Goal: Check status: Check status

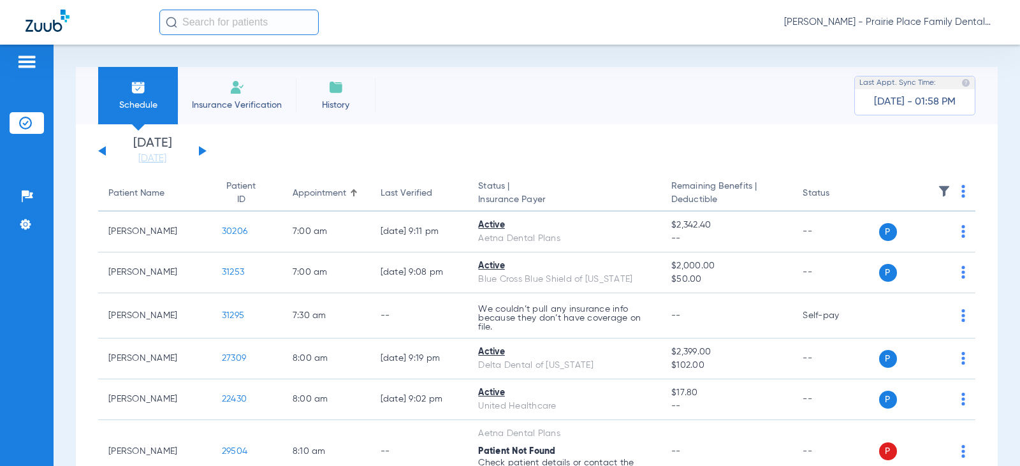
click at [203, 153] on div "[DATE] [DATE] [DATE] [DATE] [DATE] [DATE] [DATE] [DATE] [DATE] [DATE] [DATE] [D…" at bounding box center [152, 151] width 108 height 28
click at [202, 150] on button at bounding box center [203, 151] width 8 height 10
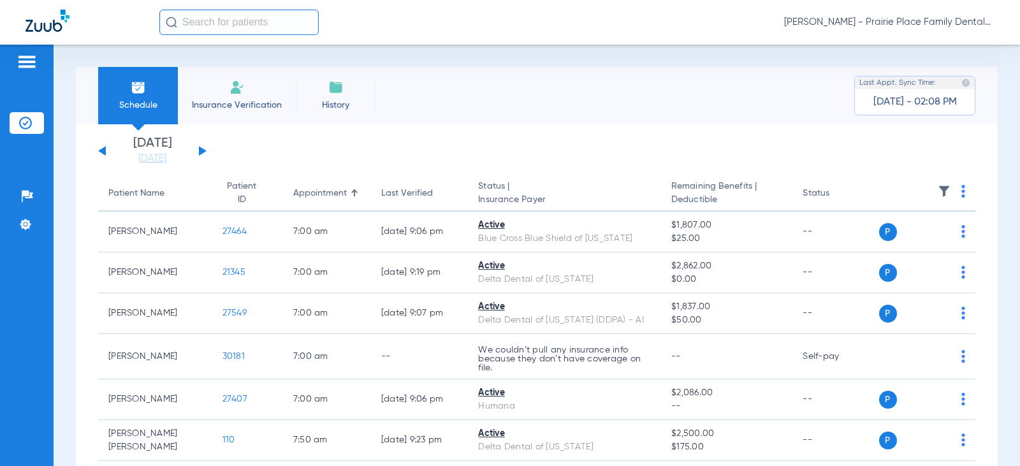
click at [204, 149] on div "[DATE] [DATE] [DATE] [DATE] [DATE] [DATE] [DATE] [DATE] [DATE] [DATE] [DATE] [D…" at bounding box center [152, 151] width 108 height 28
click at [201, 150] on button at bounding box center [203, 151] width 8 height 10
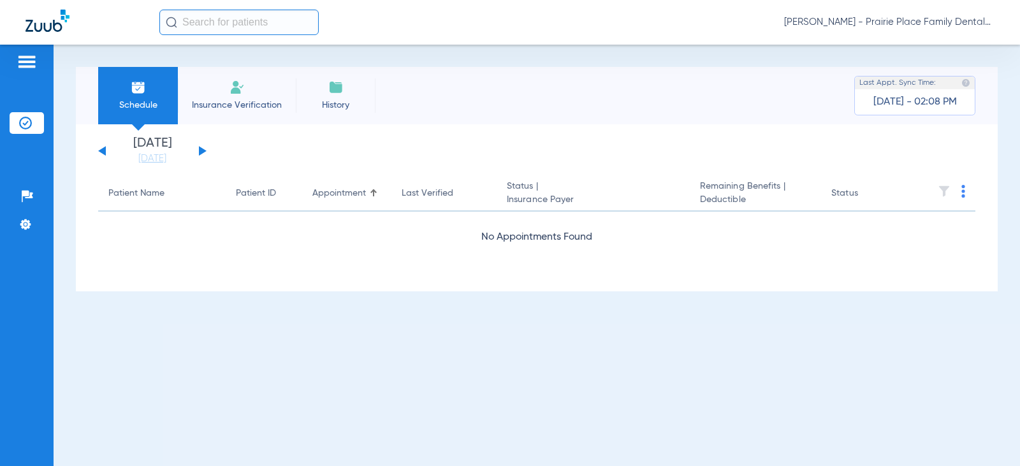
click at [201, 150] on button at bounding box center [203, 151] width 8 height 10
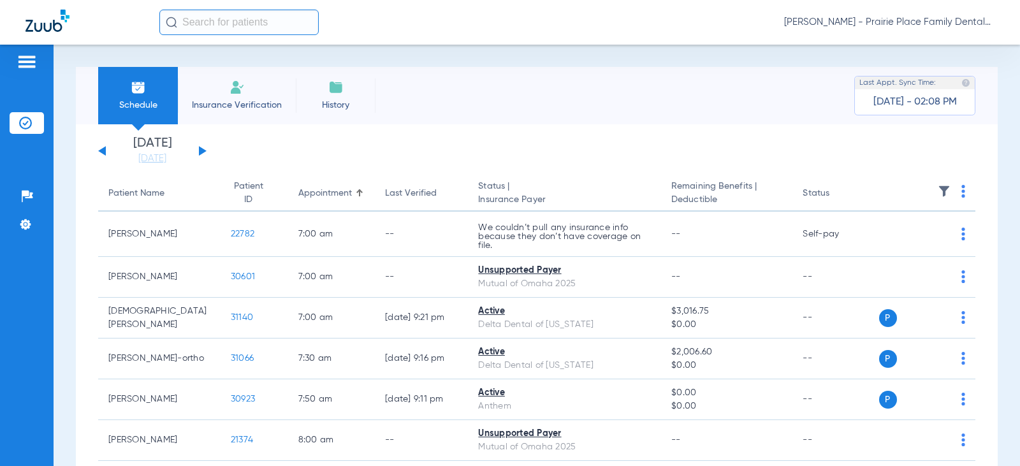
click at [201, 151] on button at bounding box center [203, 151] width 8 height 10
